Goal: Task Accomplishment & Management: Manage account settings

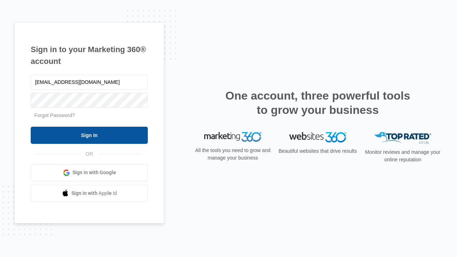
click at [89, 135] on input "Sign In" at bounding box center [89, 135] width 117 height 17
